Goal: Go to known website: Access a specific website the user already knows

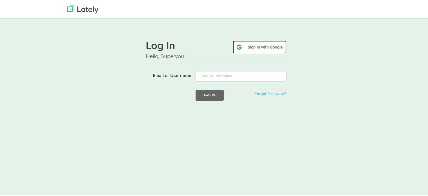
click at [251, 47] on img at bounding box center [260, 46] width 54 height 13
click at [250, 46] on img at bounding box center [260, 46] width 54 height 13
